Goal: Task Accomplishment & Management: Manage account settings

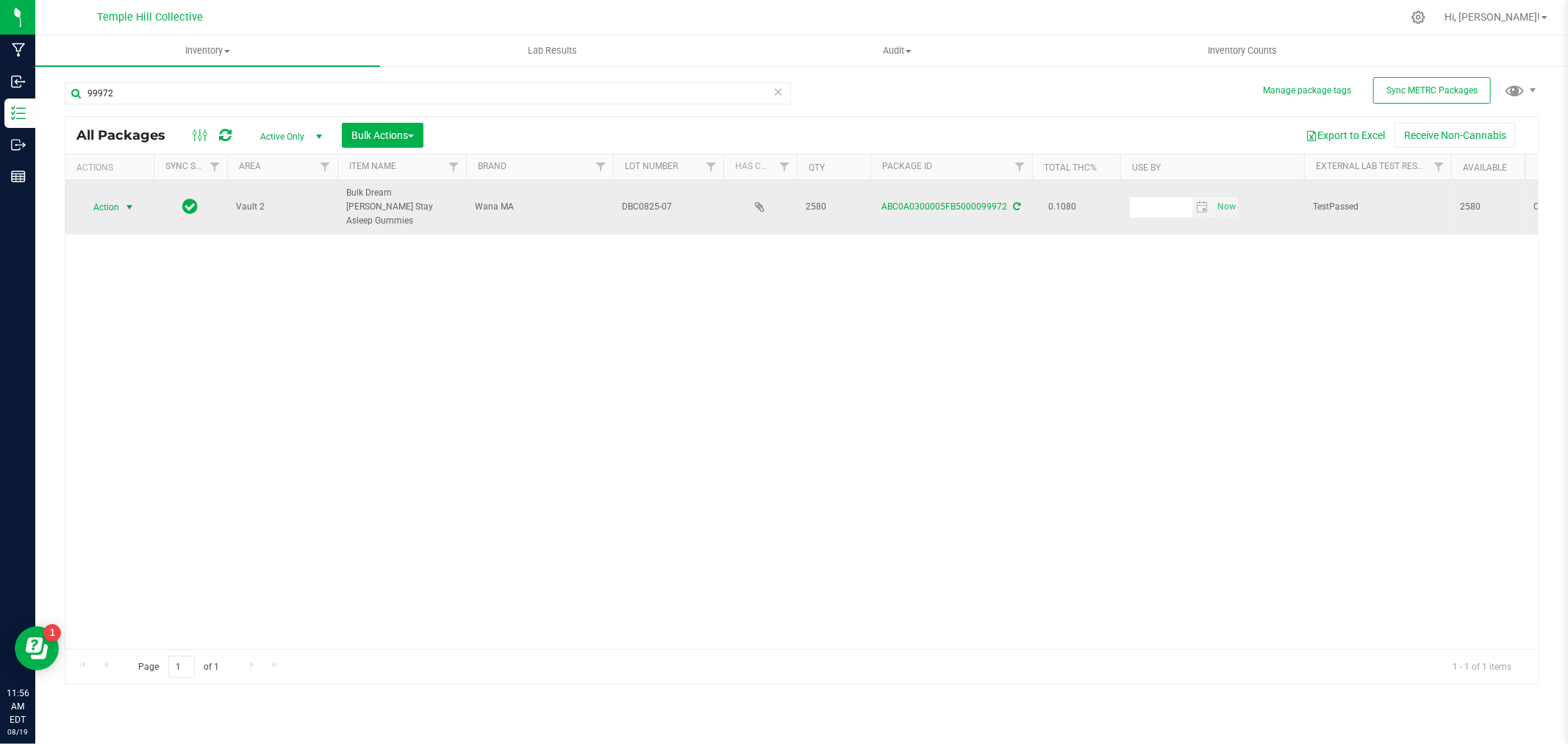
click at [119, 206] on span "Action" at bounding box center [100, 207] width 40 height 21
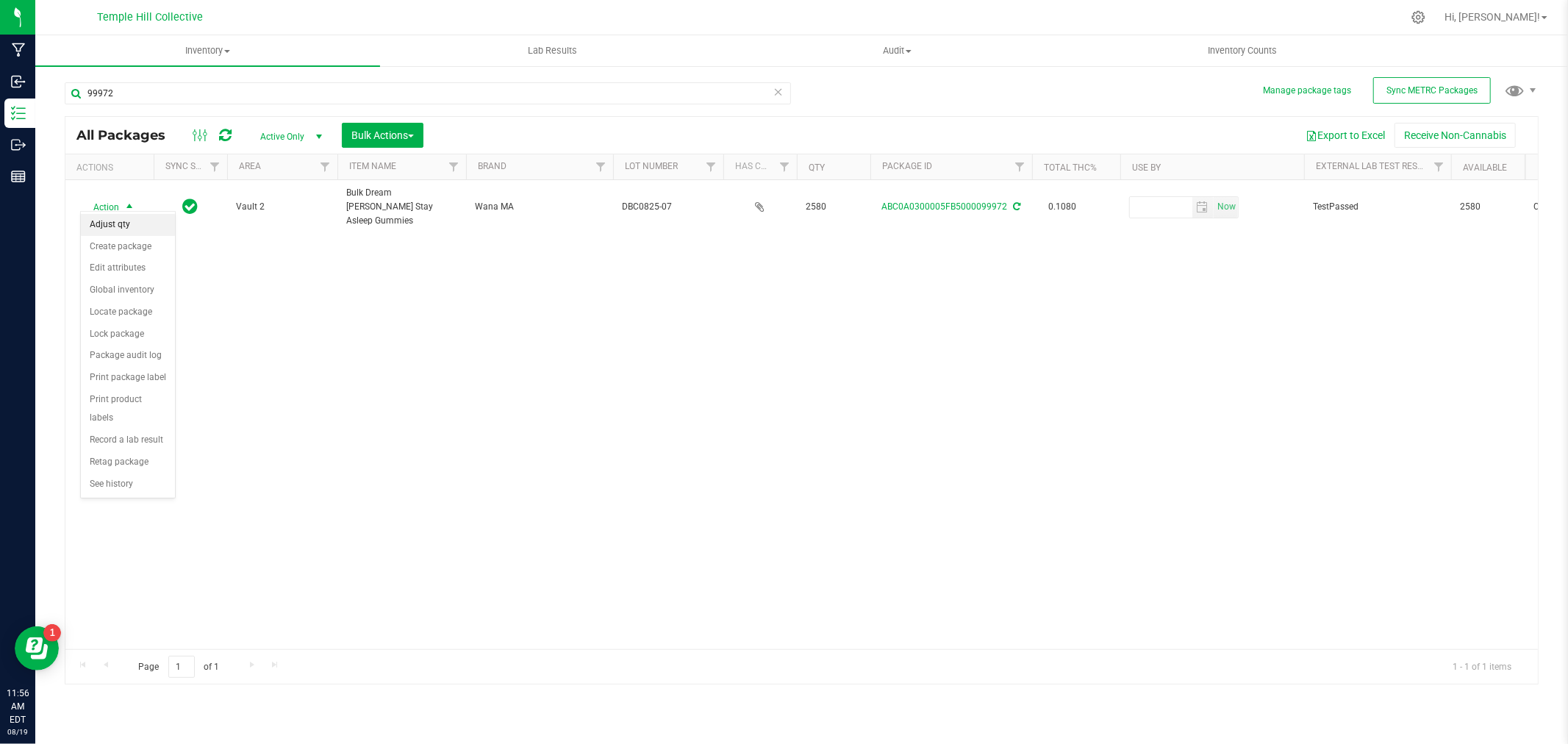
click at [133, 232] on li "Adjust qty" at bounding box center [128, 225] width 94 height 22
click at [781, 94] on icon at bounding box center [778, 91] width 10 height 18
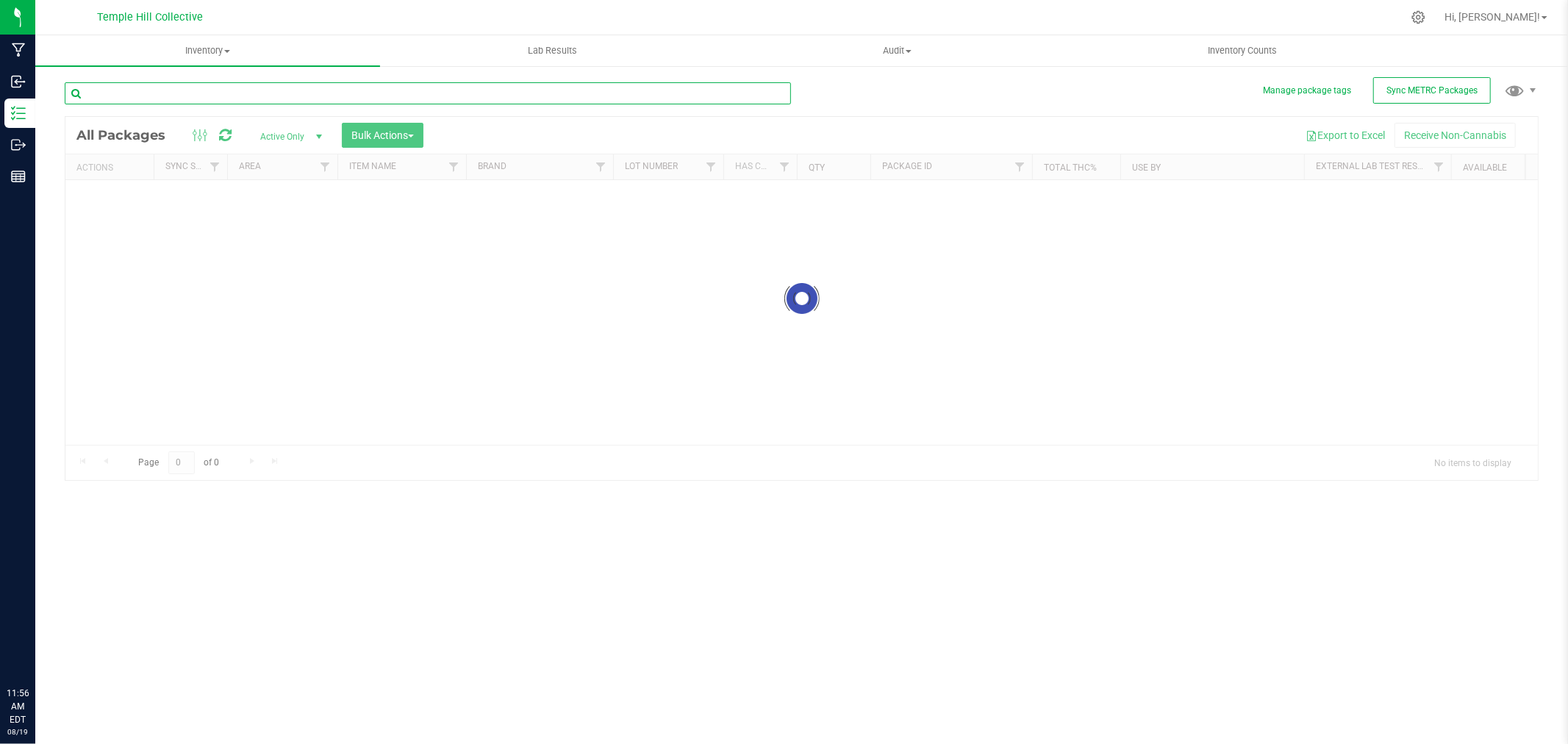
click at [217, 90] on input "text" at bounding box center [427, 93] width 727 height 22
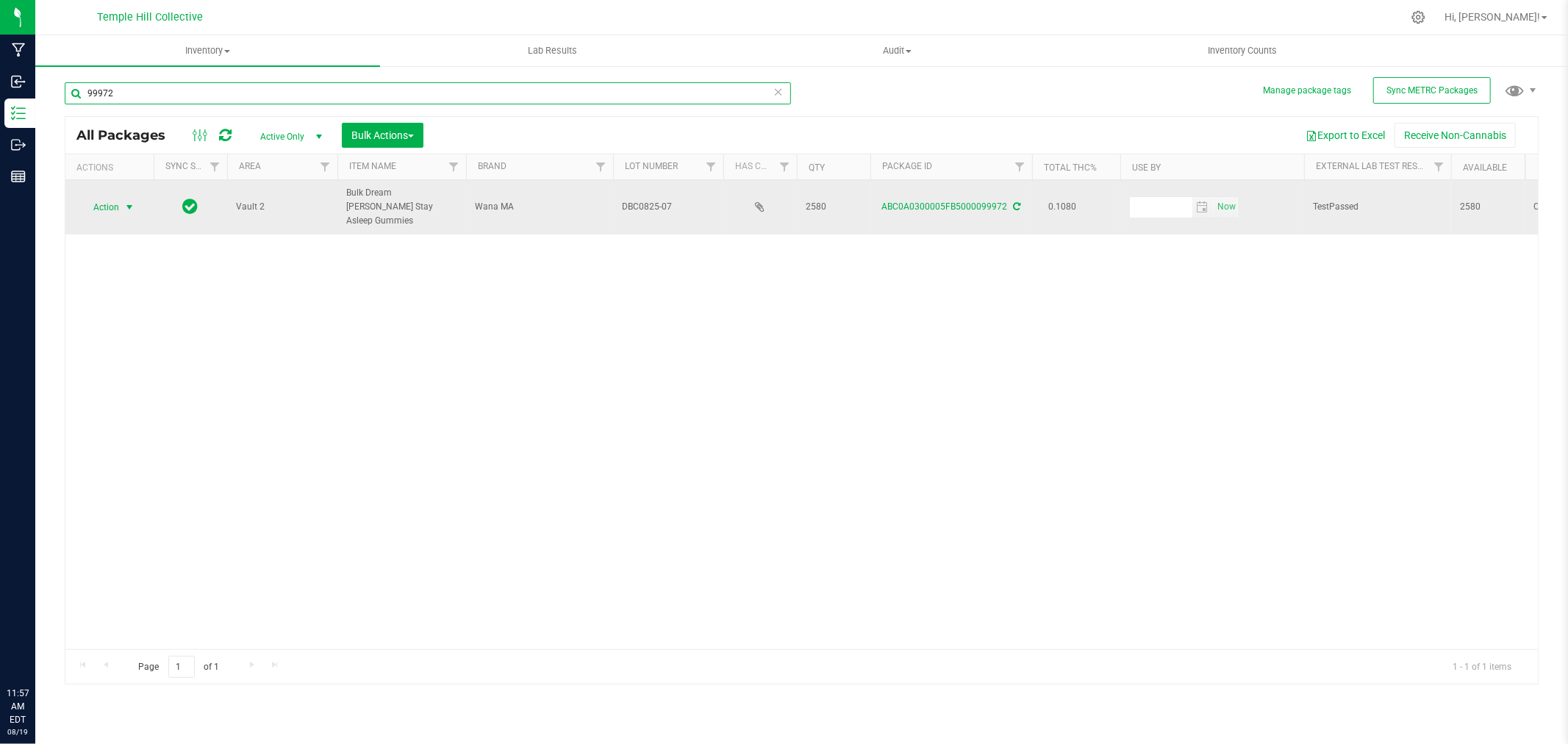
type input "99972"
click at [134, 203] on span "select" at bounding box center [130, 207] width 12 height 12
drag, startPoint x: 826, startPoint y: 201, endPoint x: 785, endPoint y: 200, distance: 41.0
copy tr "2580"
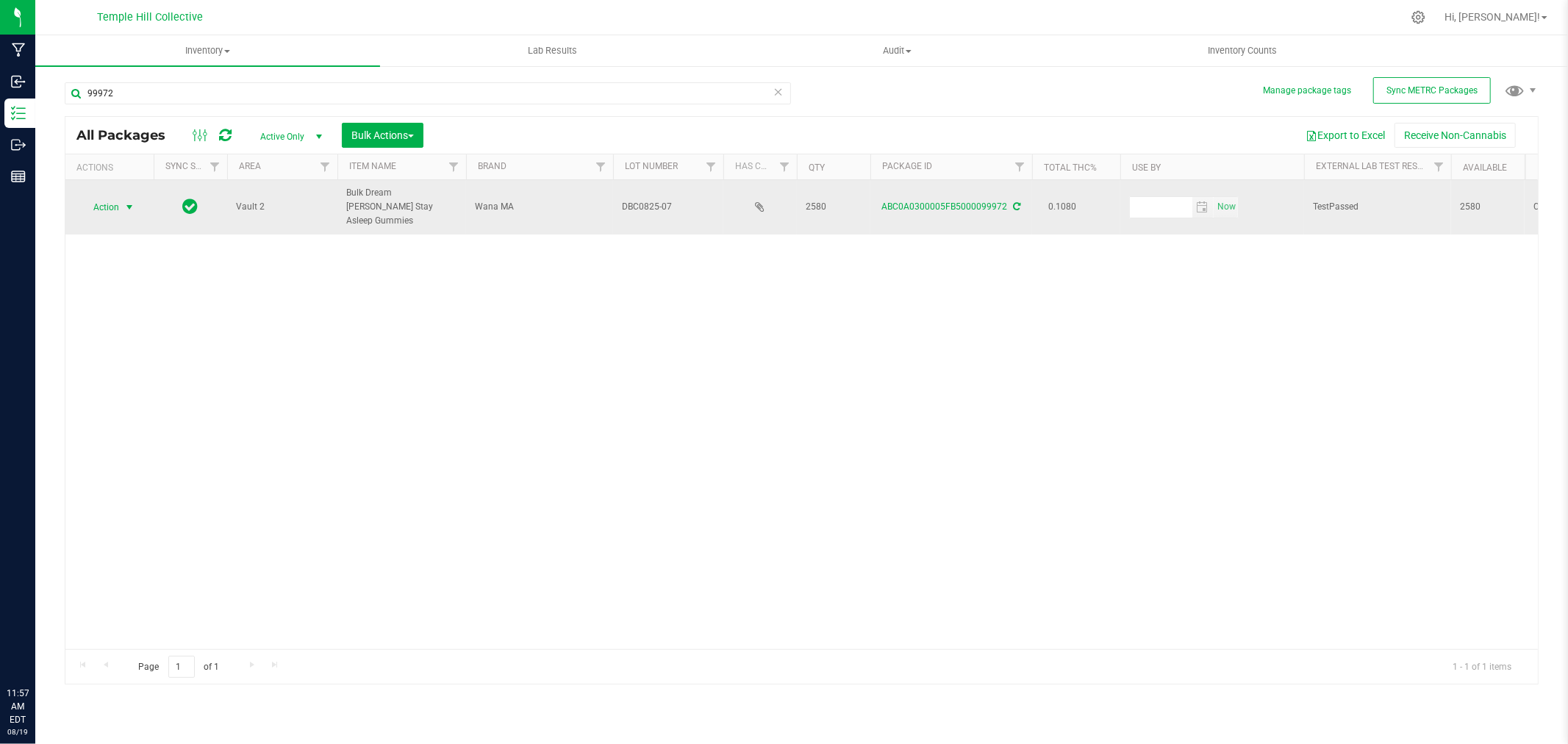
click at [100, 202] on span "Action" at bounding box center [100, 207] width 40 height 21
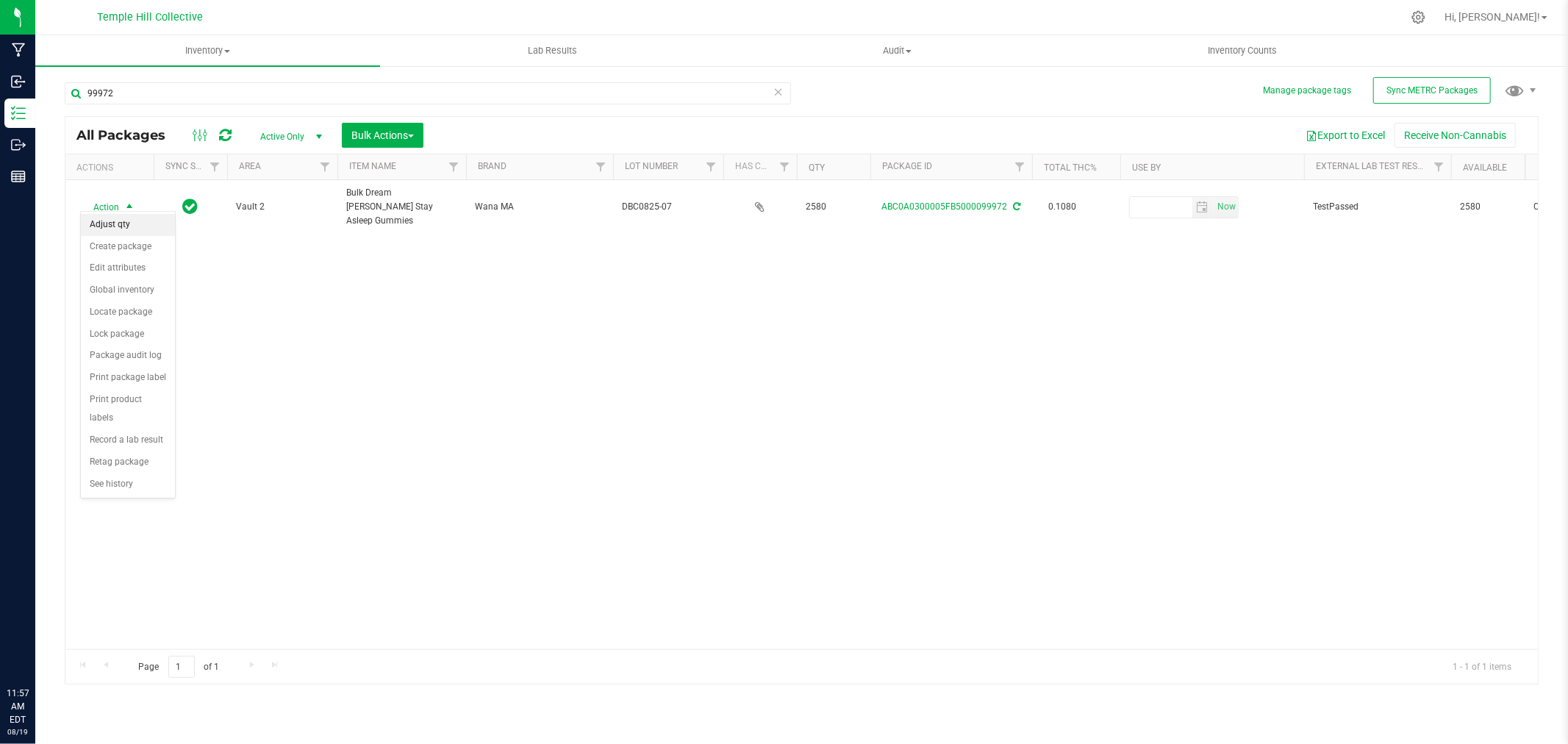
click at [113, 226] on li "Adjust qty" at bounding box center [128, 225] width 94 height 22
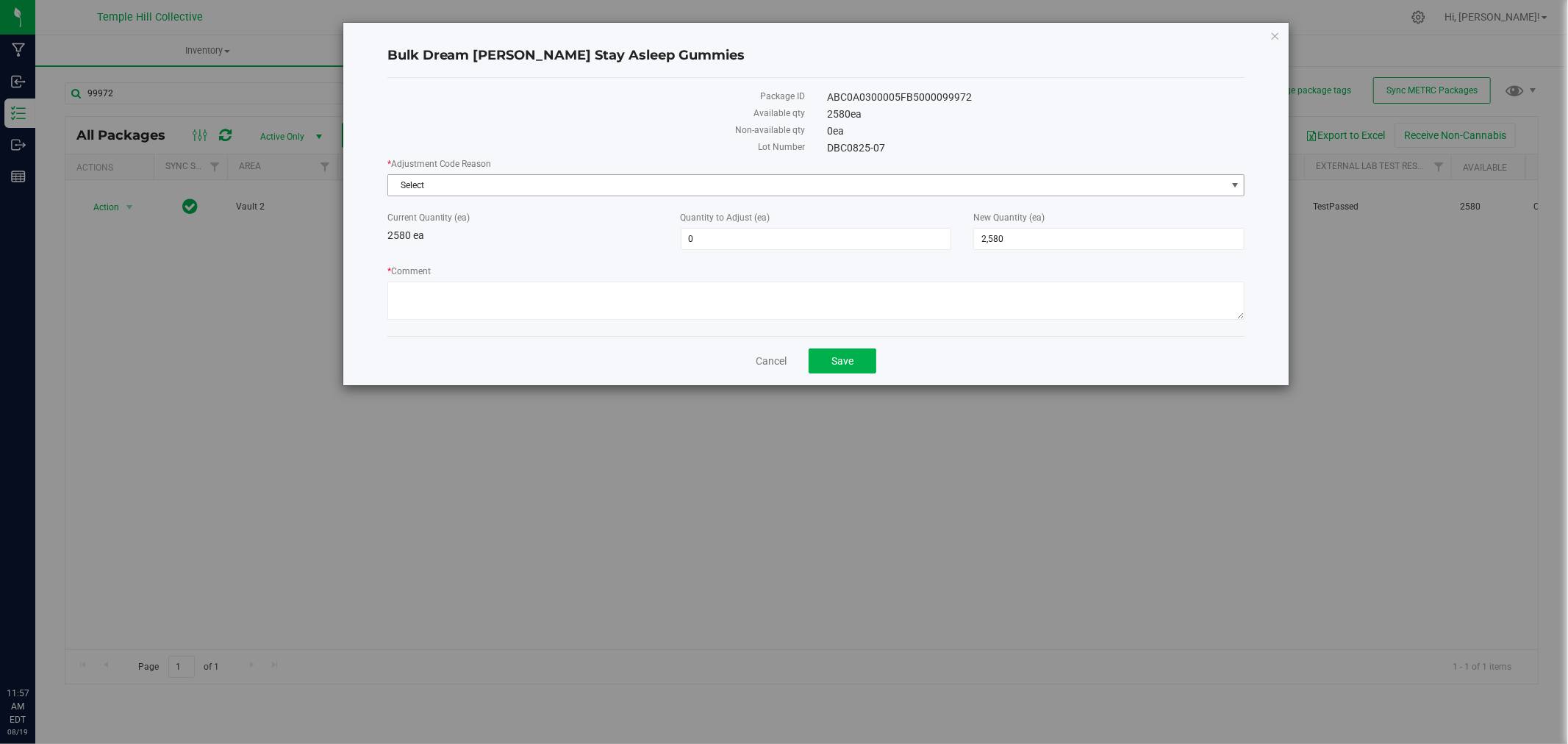
click at [621, 177] on span "Select" at bounding box center [808, 185] width 839 height 21
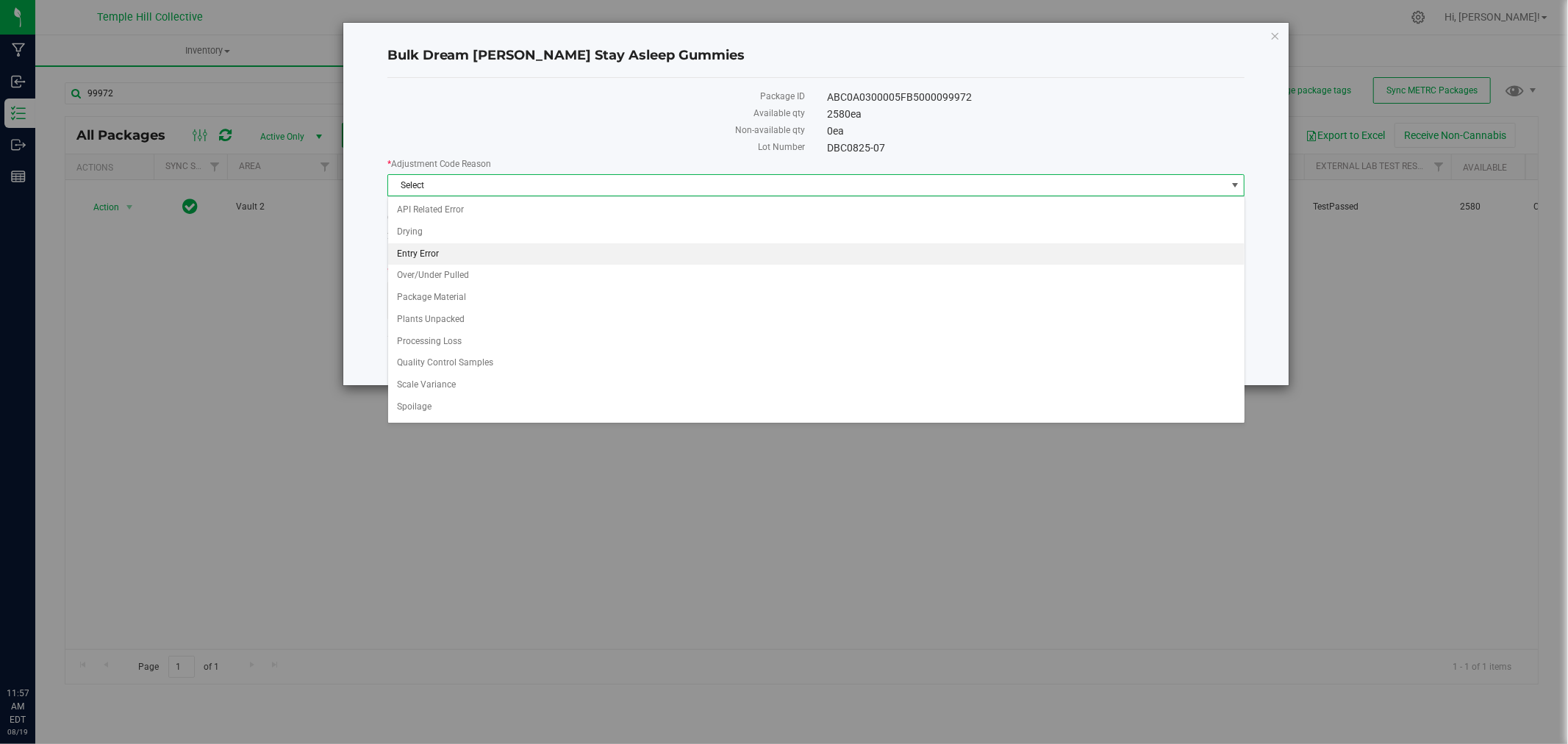
click at [431, 250] on li "Entry Error" at bounding box center [817, 254] width 856 height 22
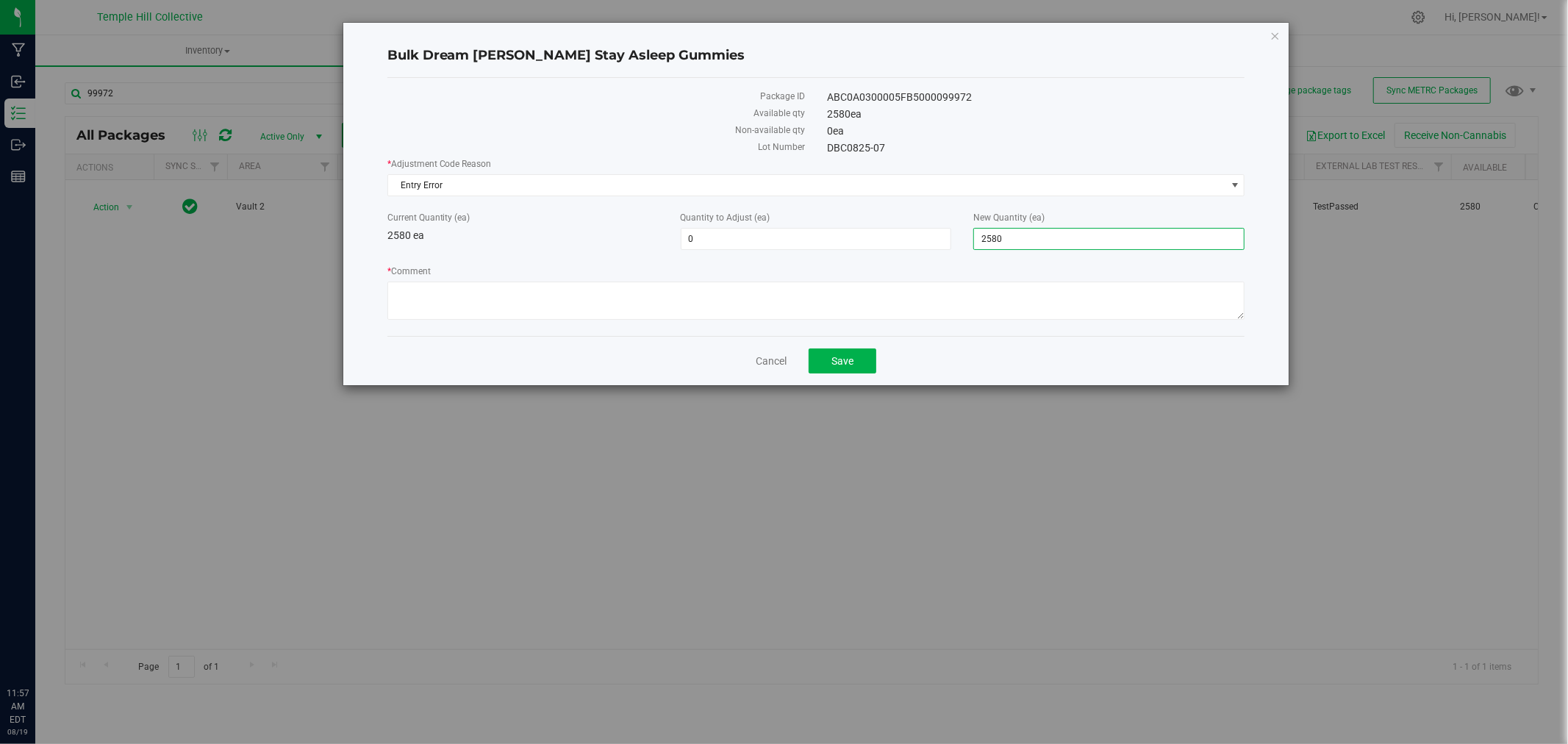
click at [1078, 231] on span "2,580 2580" at bounding box center [1109, 239] width 272 height 22
drag, startPoint x: 1069, startPoint y: 232, endPoint x: 894, endPoint y: 245, distance: 175.5
click at [894, 246] on div "Current Quantity (ea) 2580 ea Quantity to Adjust (ea) 0 0 New Quantity (ea) 2,5…" at bounding box center [817, 230] width 880 height 39
type input "0"
type input "-2,580"
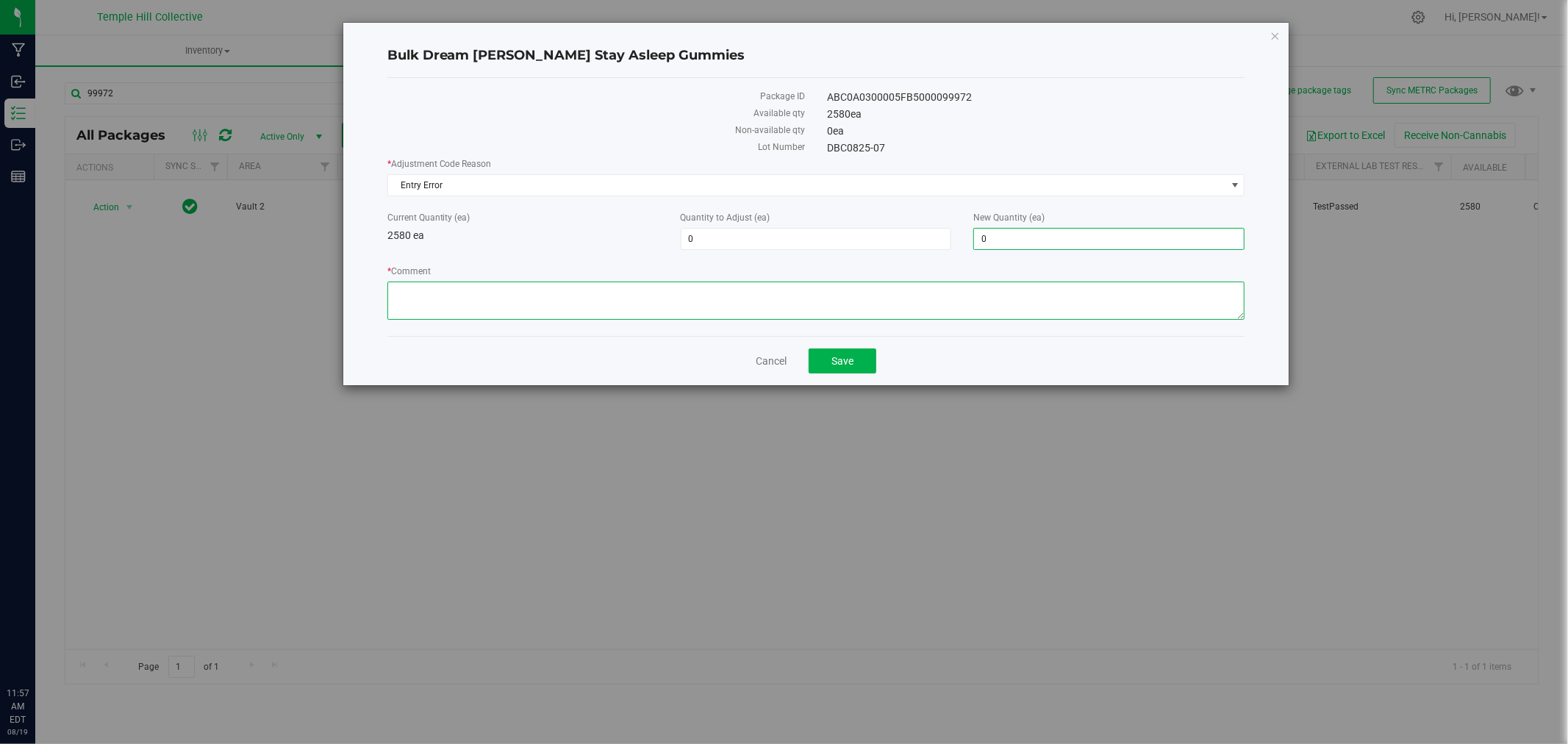
type input "0"
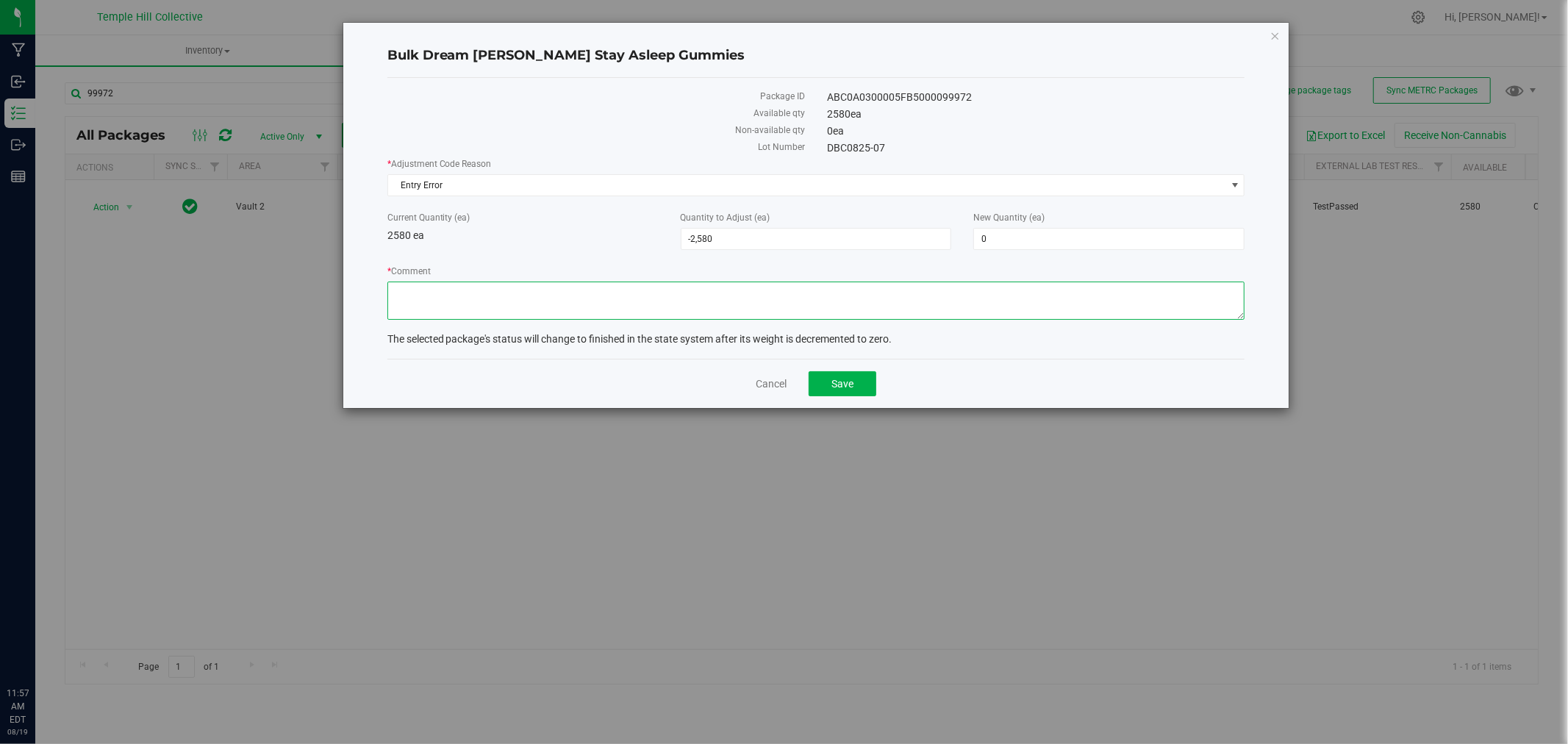
click at [694, 300] on textarea "* Comment" at bounding box center [817, 300] width 858 height 39
type textarea "entry error"
click at [839, 380] on span "Save" at bounding box center [842, 383] width 22 height 12
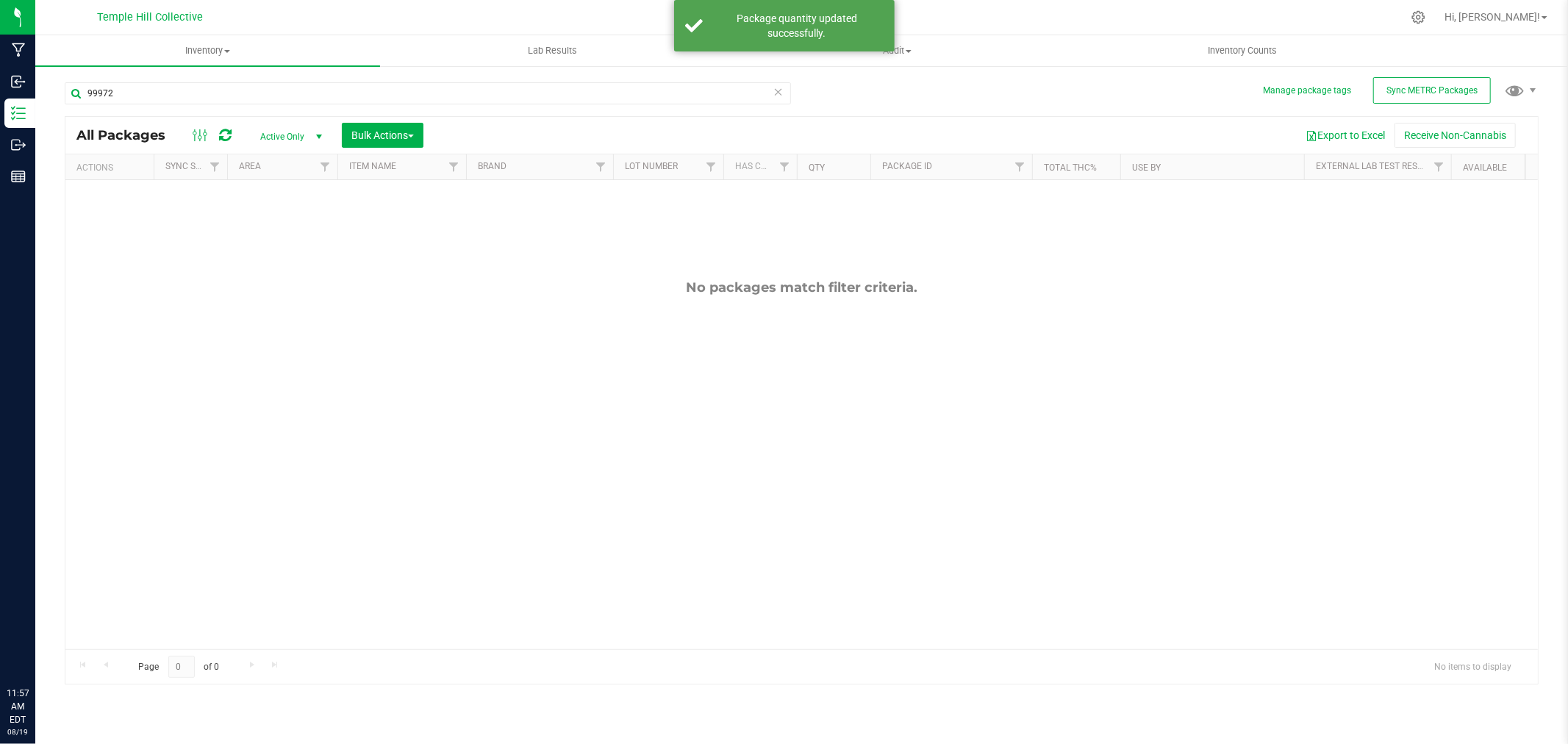
click at [773, 96] on icon at bounding box center [778, 91] width 10 height 18
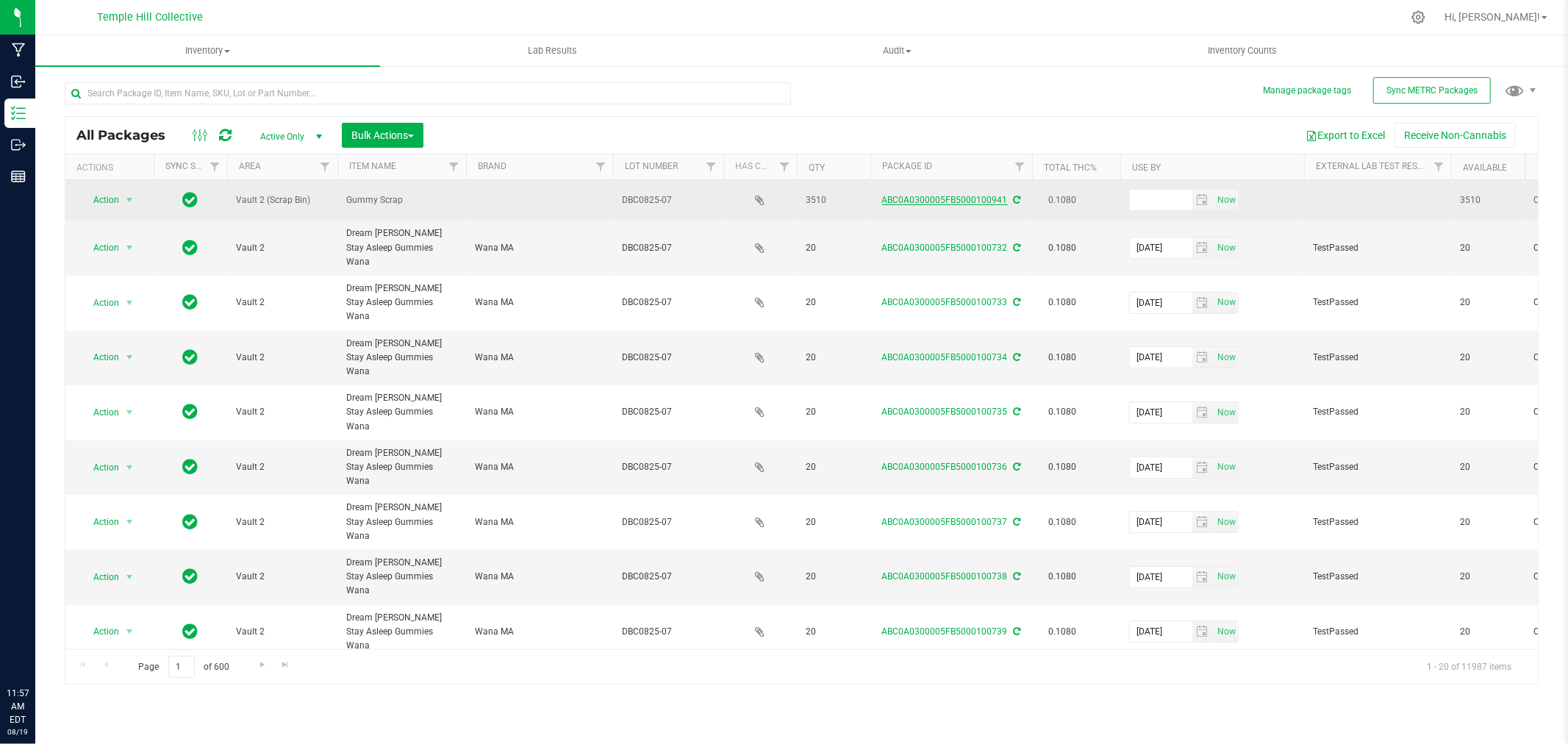
click at [927, 195] on link "ABC0A0300005FB5000100941" at bounding box center [945, 200] width 126 height 10
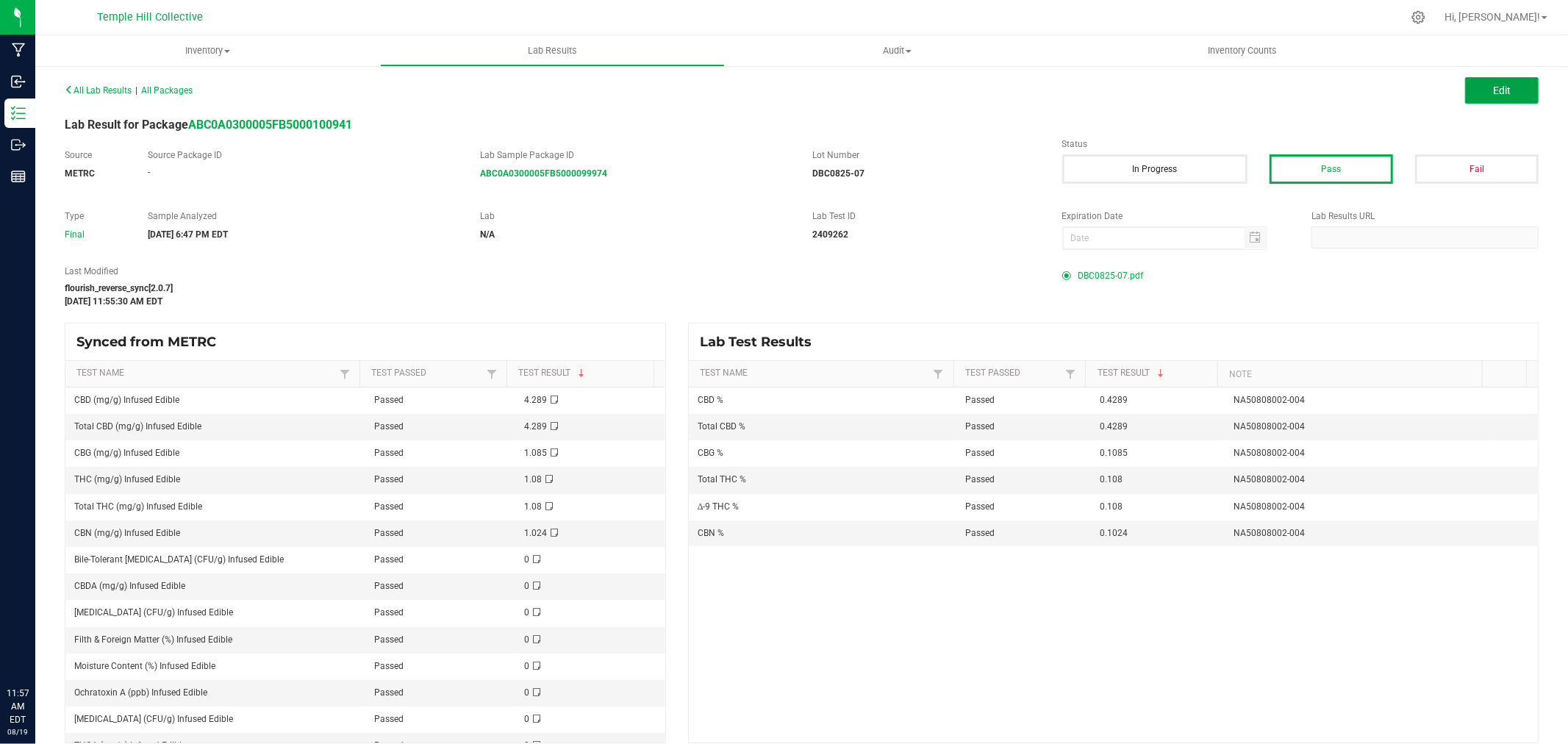
click at [1471, 91] on button "Edit" at bounding box center [1502, 90] width 73 height 27
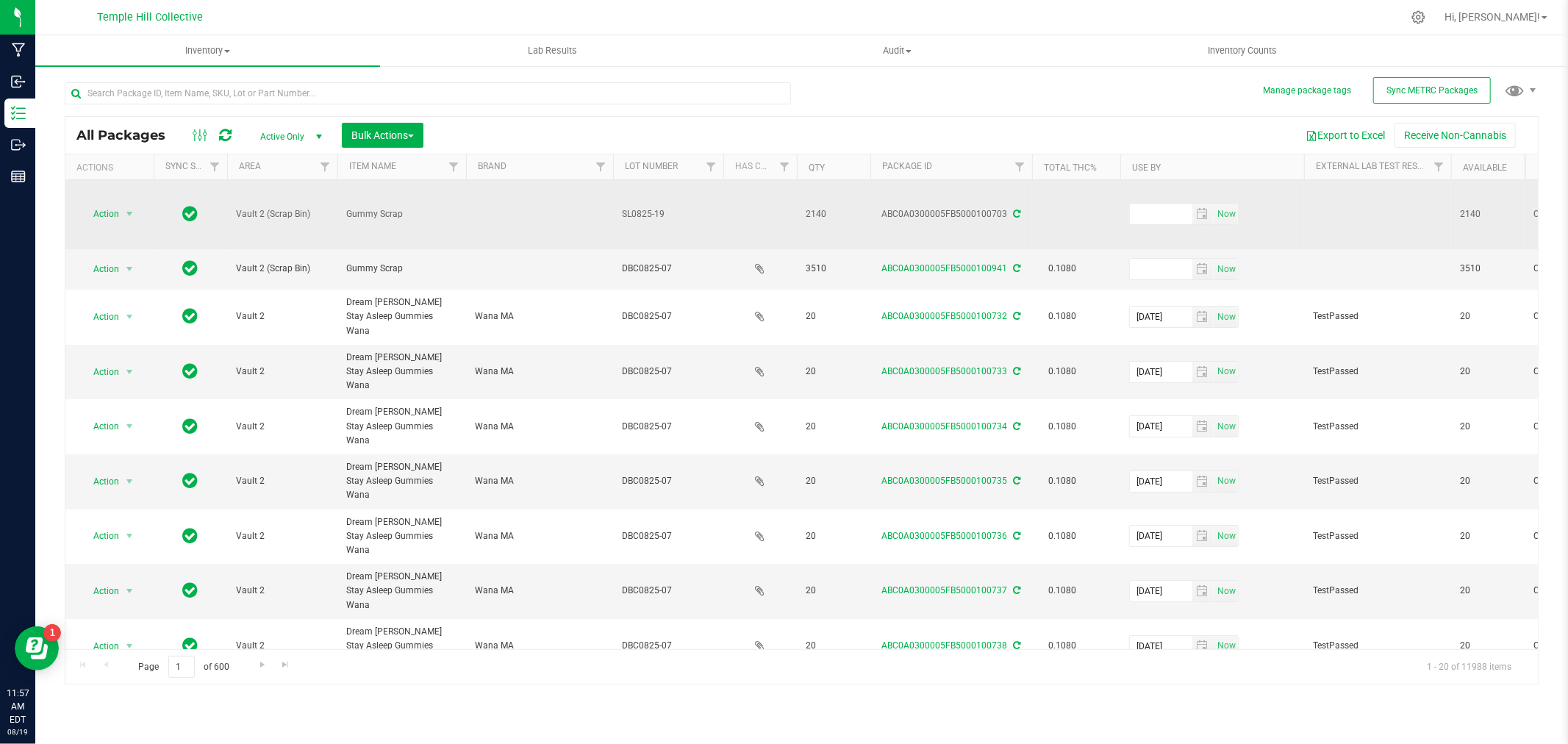
click at [1016, 209] on icon at bounding box center [1017, 213] width 7 height 9
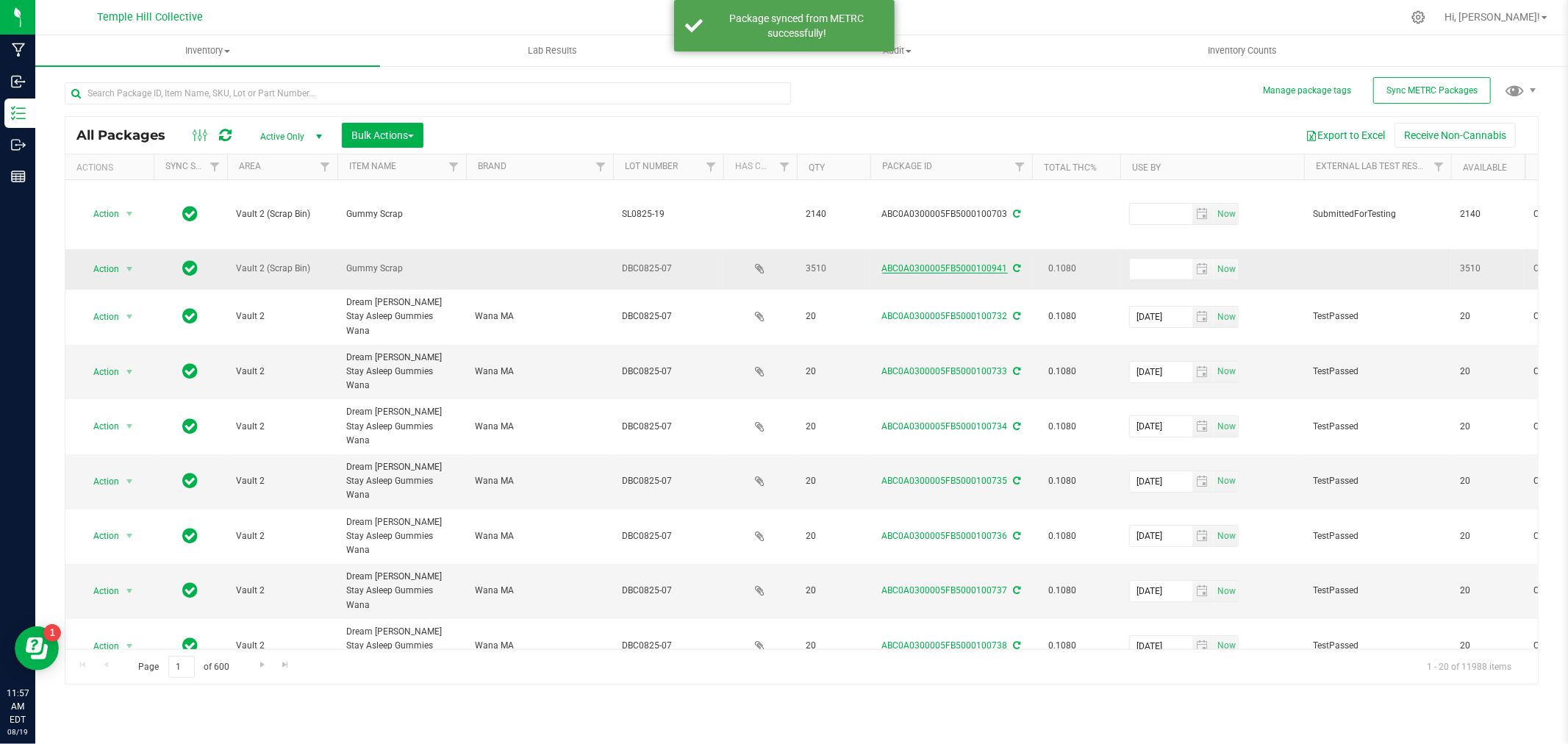
click at [934, 264] on link "ABC0A0300005FB5000100941" at bounding box center [945, 268] width 126 height 10
click at [109, 259] on span "Action" at bounding box center [100, 268] width 40 height 21
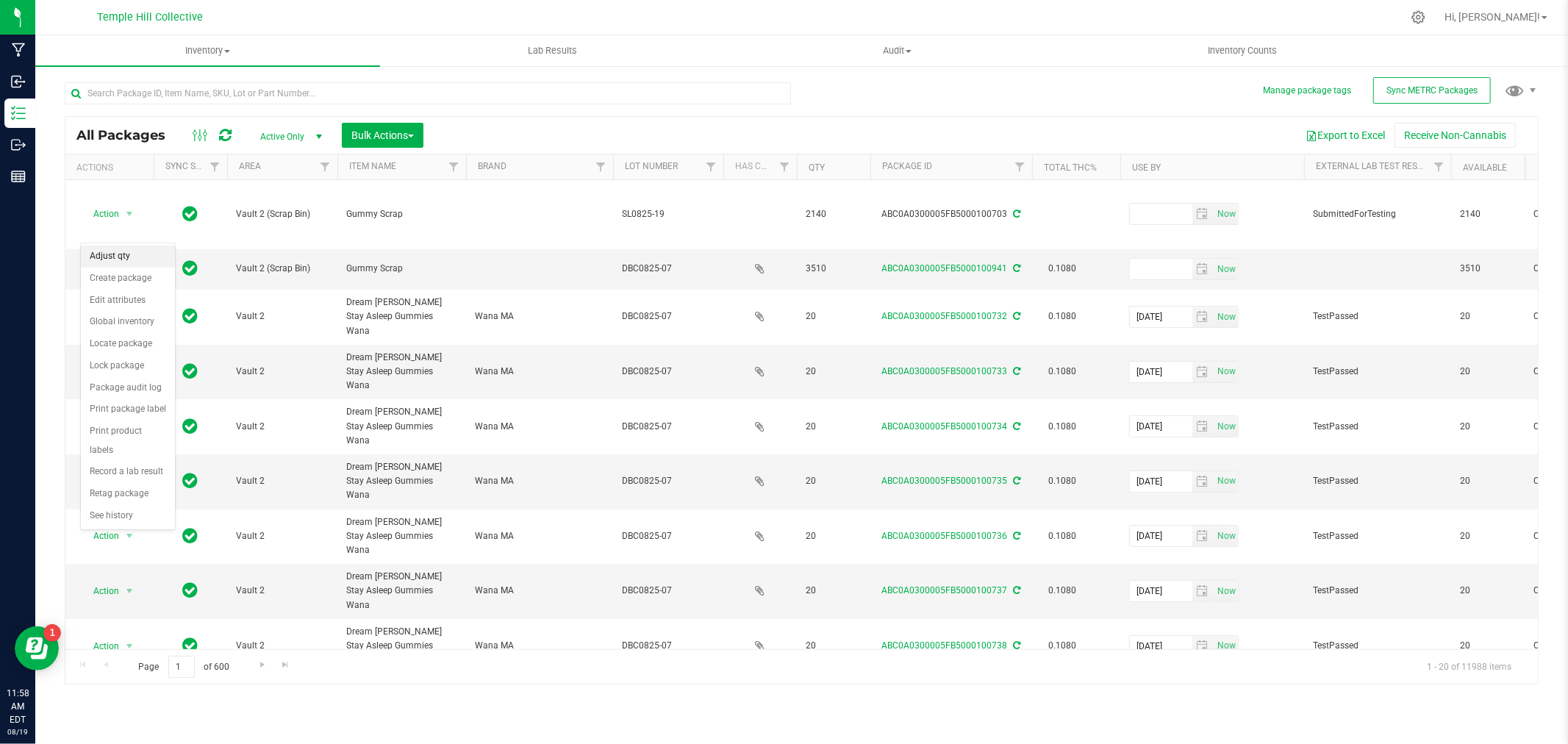
click at [124, 256] on li "Adjust qty" at bounding box center [128, 257] width 94 height 22
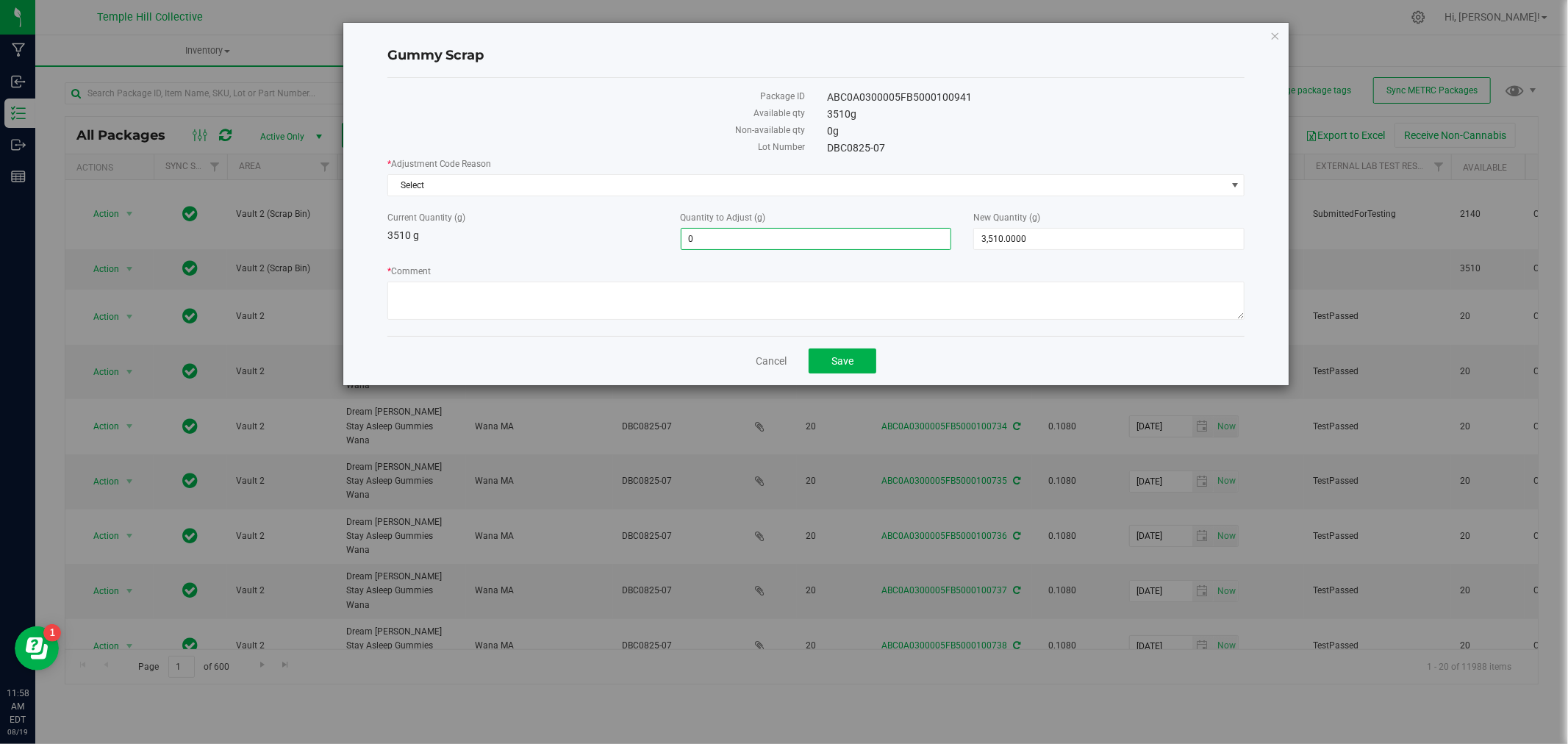
drag, startPoint x: 754, startPoint y: 239, endPoint x: 641, endPoint y: 247, distance: 113.3
click at [586, 243] on div "Current Quantity (g) 3510 g Quantity to Adjust (g) 0.0000 0 New Quantity (g) 3,…" at bounding box center [817, 230] width 880 height 39
paste input "258"
type input "2580"
type input "2,580.0000"
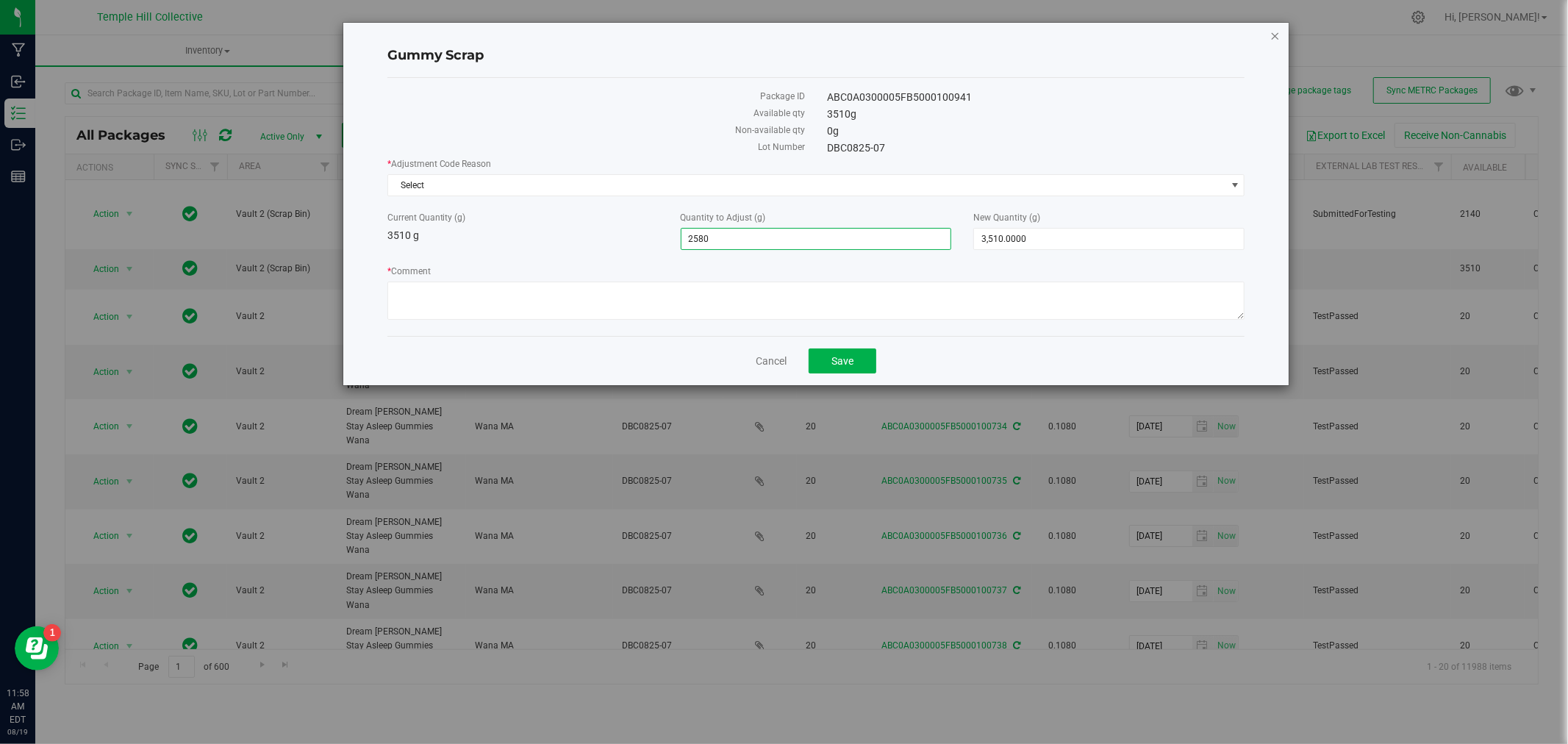
type input "6,090.0000"
click at [1277, 38] on icon "button" at bounding box center [1276, 36] width 10 height 18
